Goal: Find specific page/section: Find specific page/section

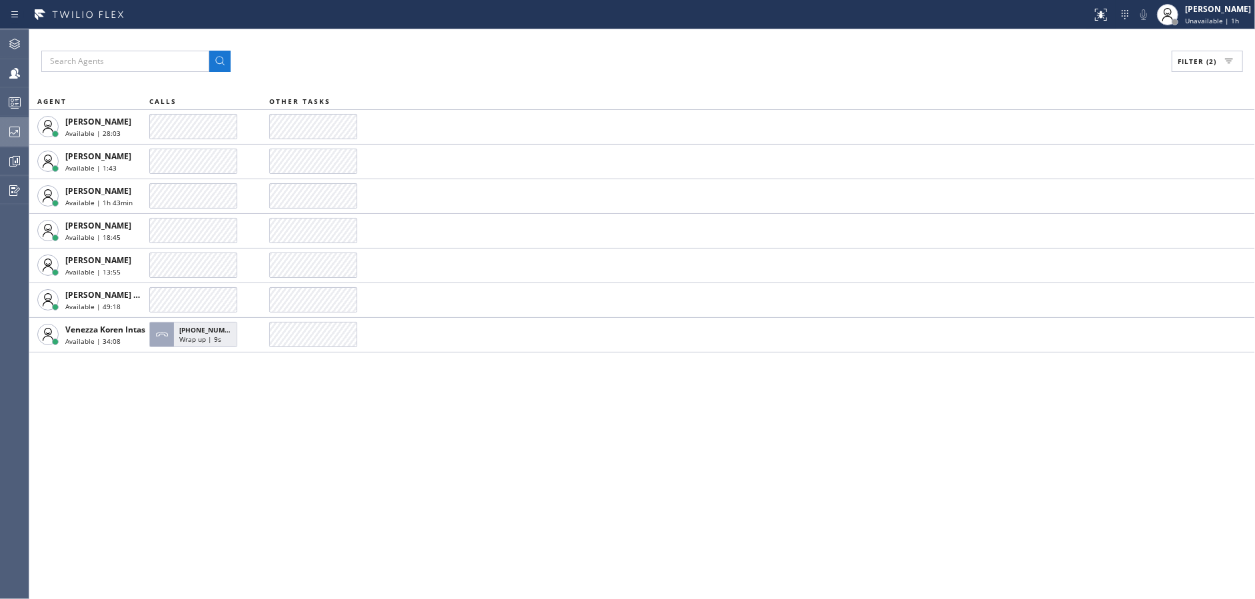
click at [0, 127] on div at bounding box center [14, 132] width 29 height 16
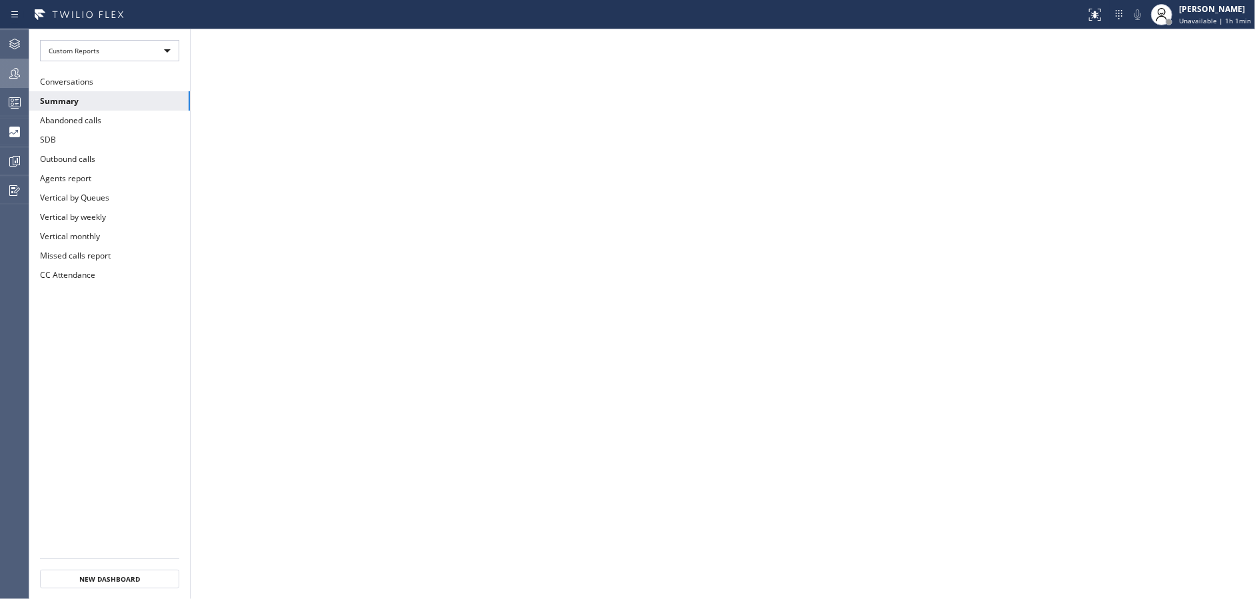
click at [9, 73] on icon at bounding box center [15, 73] width 16 height 16
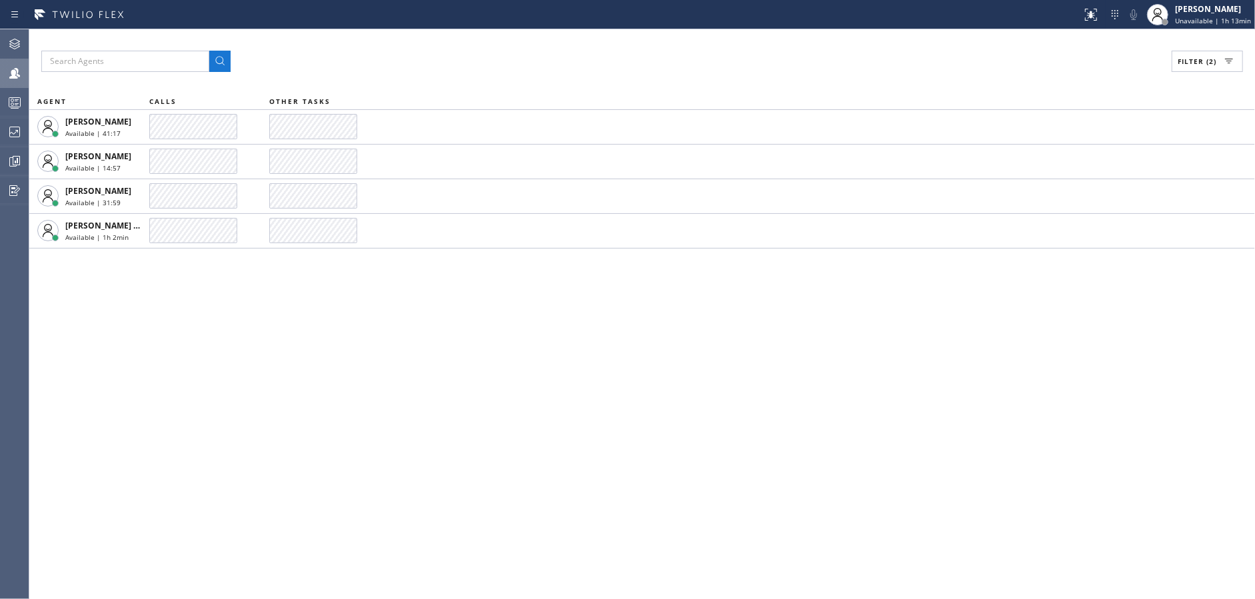
click at [354, 341] on div "Filter (2) AGENT CALLS OTHER TASKS [PERSON_NAME] Available | 41:17 [PERSON_NAME…" at bounding box center [641, 314] width 1225 height 570
click at [466, 447] on div "Filter (2) AGENT CALLS OTHER TASKS [PERSON_NAME] Available | 41:41 [PERSON_NAME…" at bounding box center [641, 314] width 1225 height 570
